Goal: Navigation & Orientation: Find specific page/section

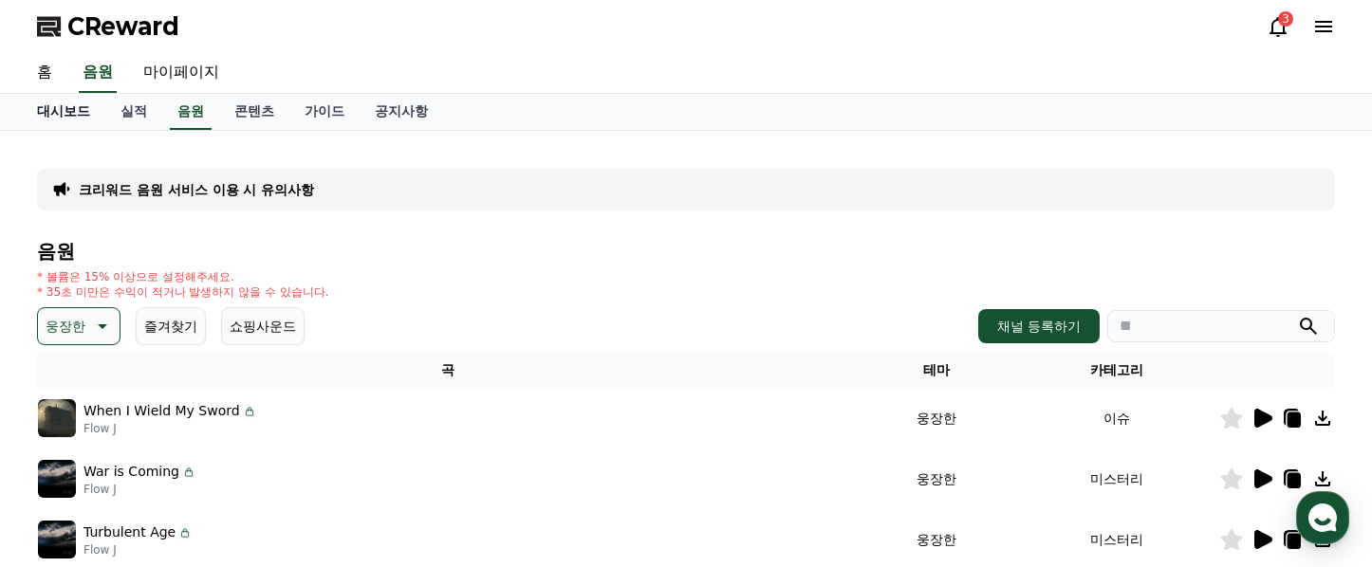
click at [50, 112] on link "대시보드" at bounding box center [63, 112] width 83 height 36
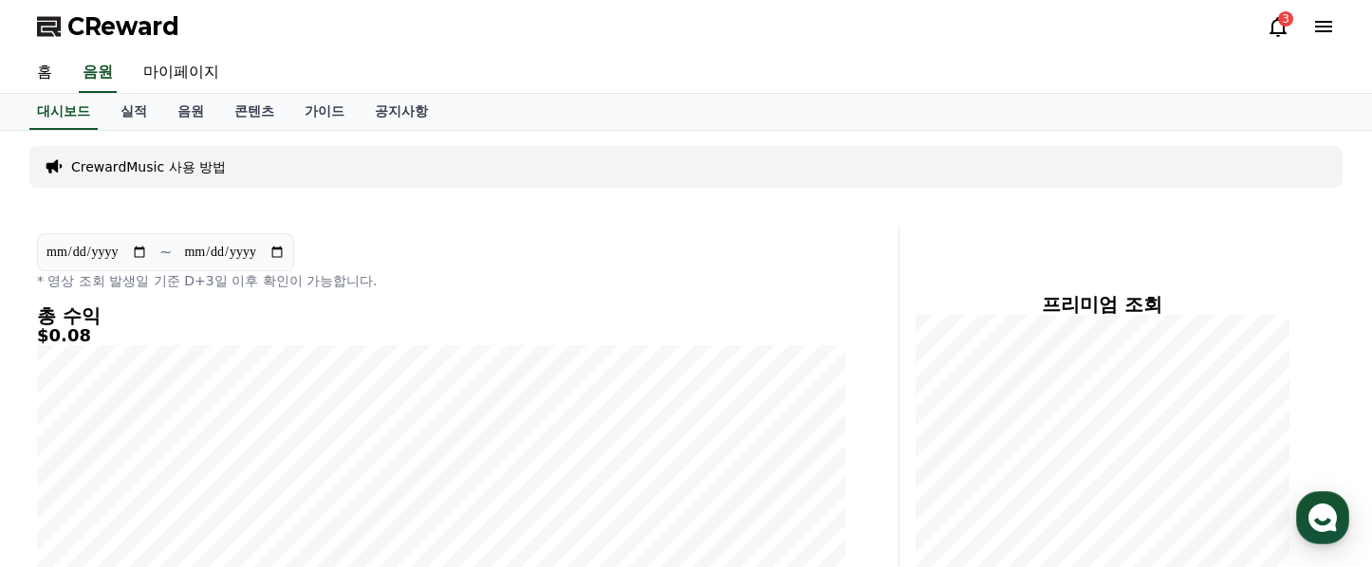
click at [1284, 17] on div "3" at bounding box center [1285, 18] width 15 height 15
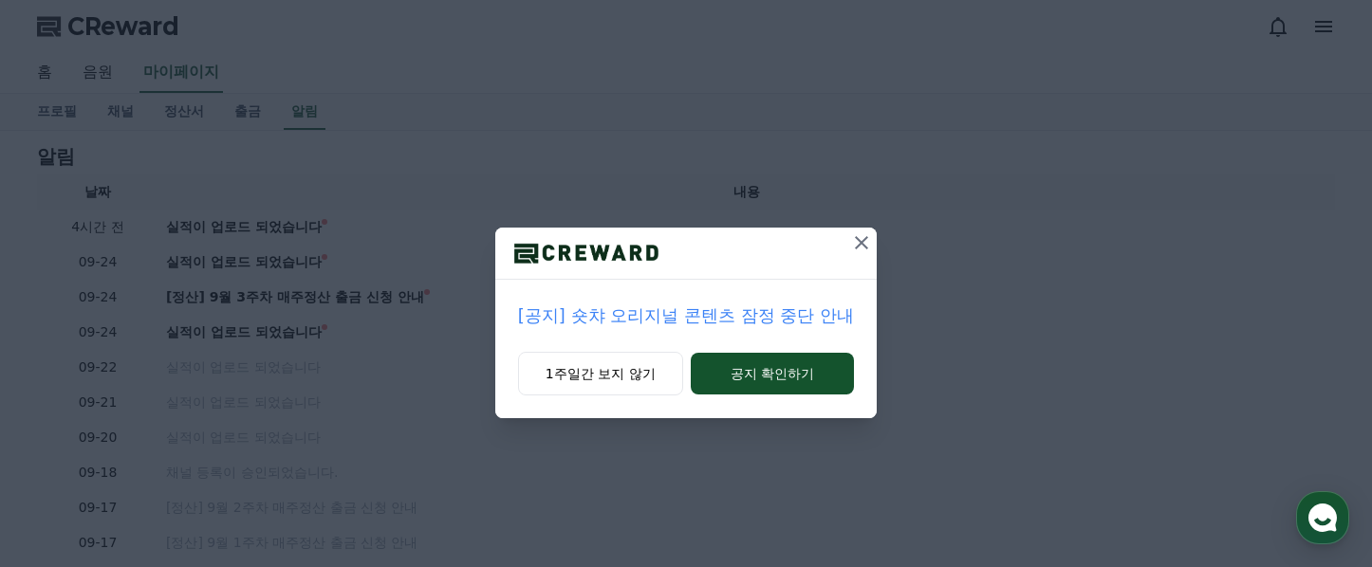
scroll to position [58, 0]
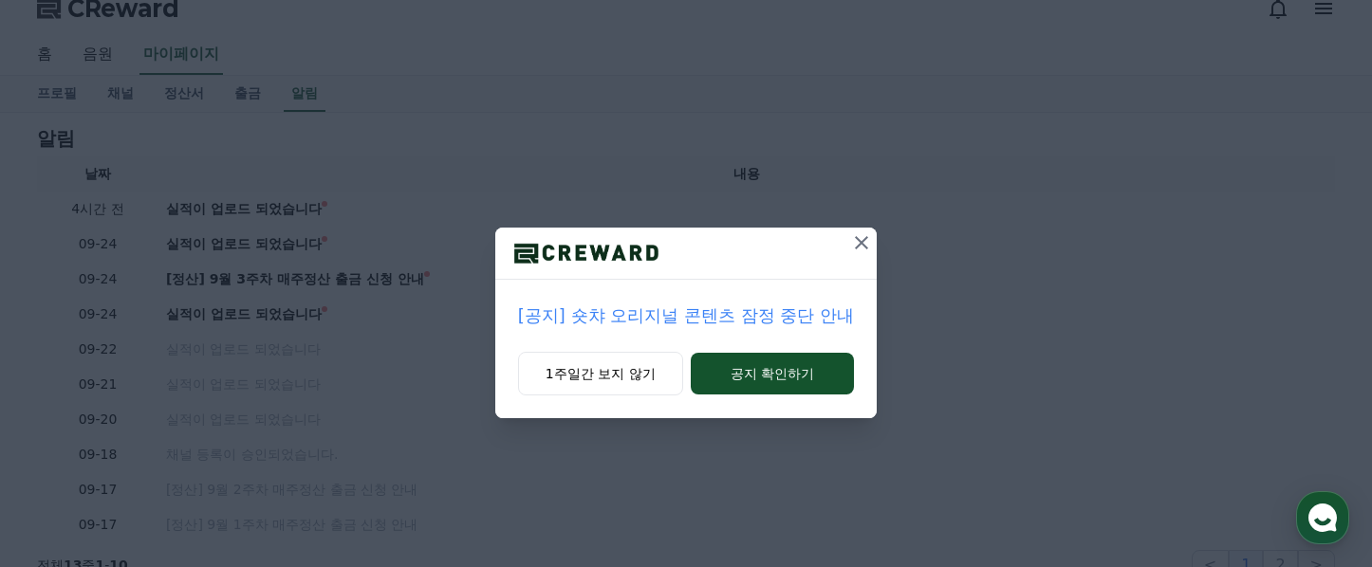
click at [859, 241] on icon at bounding box center [861, 242] width 23 height 23
click at [860, 244] on icon at bounding box center [860, 242] width 13 height 13
